Goal: Task Accomplishment & Management: Use online tool/utility

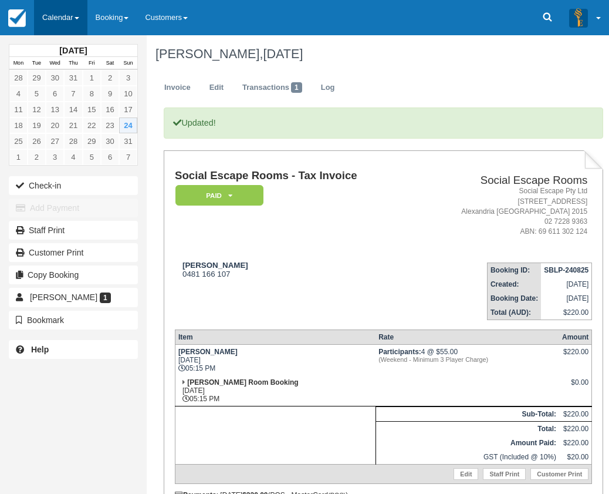
click at [58, 22] on link "Calendar" at bounding box center [60, 17] width 53 height 35
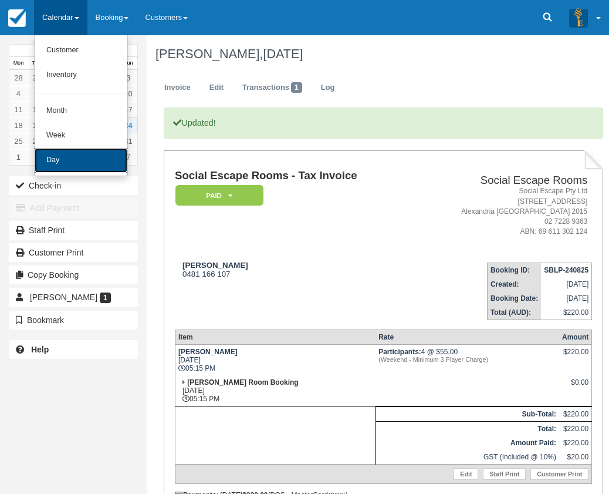
click at [88, 164] on link "Day" at bounding box center [81, 160] width 93 height 25
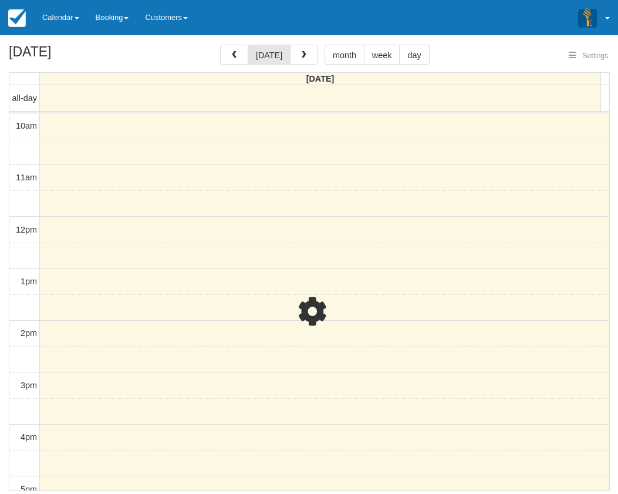
select select
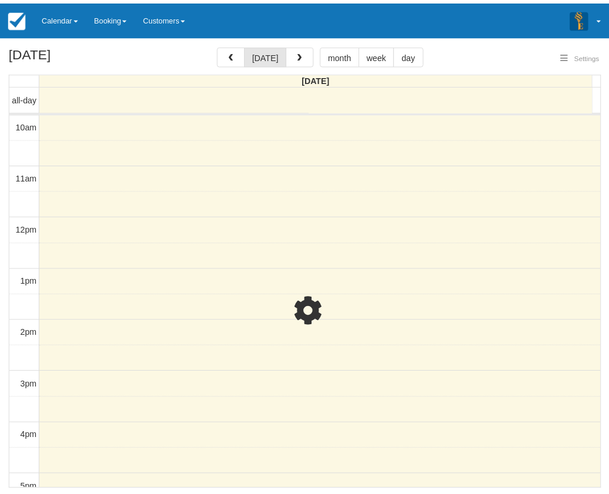
scroll to position [271, 0]
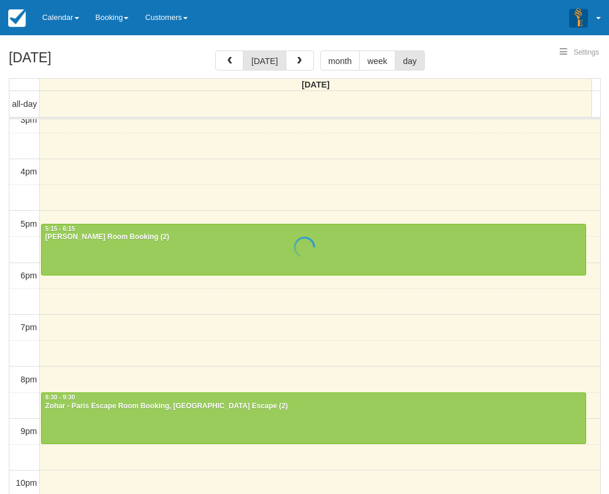
select select
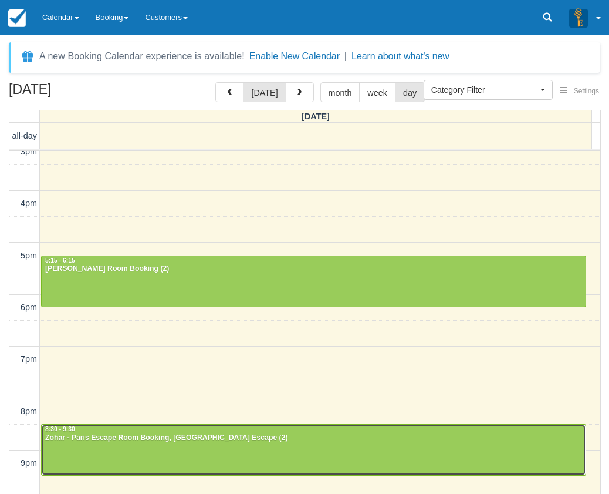
click at [154, 442] on div "Zohar - Paris Escape Room Booking, Paris Escape (2)" at bounding box center [314, 437] width 538 height 9
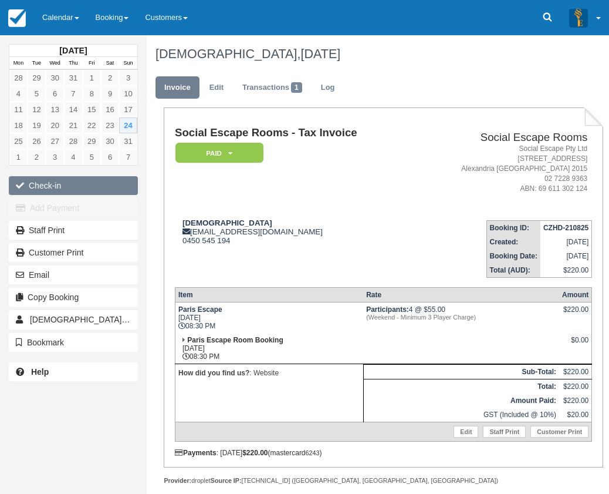
click at [71, 180] on button "Check-in" at bounding box center [73, 185] width 129 height 19
